Goal: Communication & Community: Participate in discussion

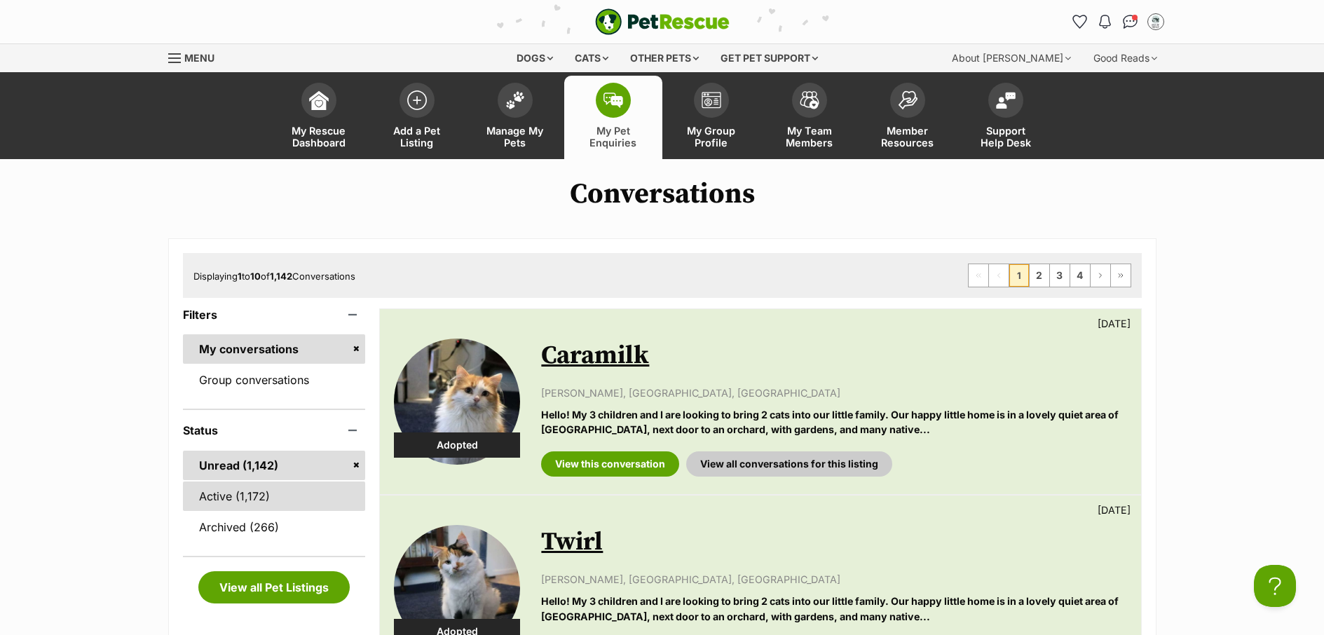
click at [225, 497] on link "Active (1,172)" at bounding box center [274, 495] width 183 height 29
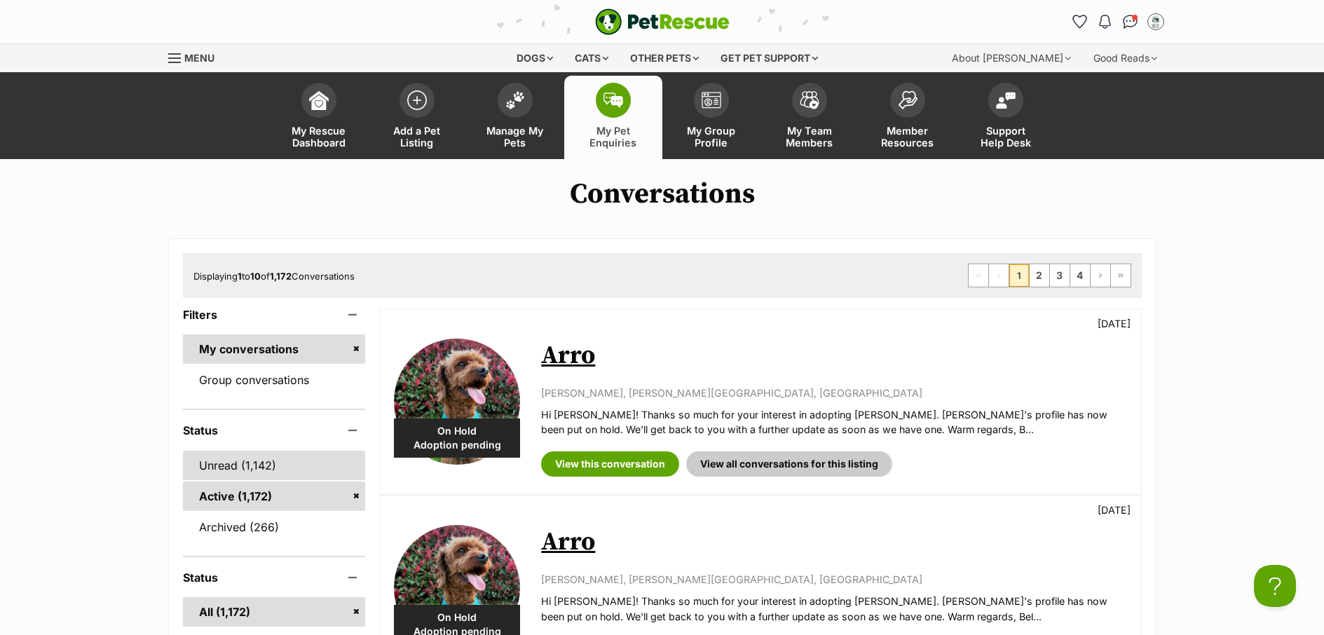
click at [221, 472] on link "Unread (1,142)" at bounding box center [274, 465] width 183 height 29
